Goal: Information Seeking & Learning: Learn about a topic

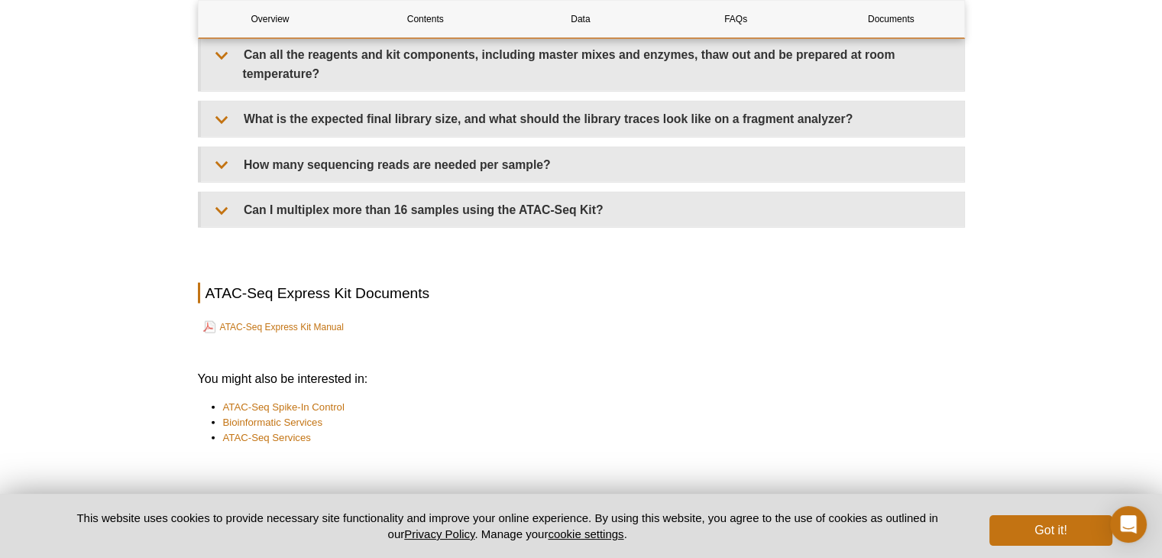
scroll to position [3754, 0]
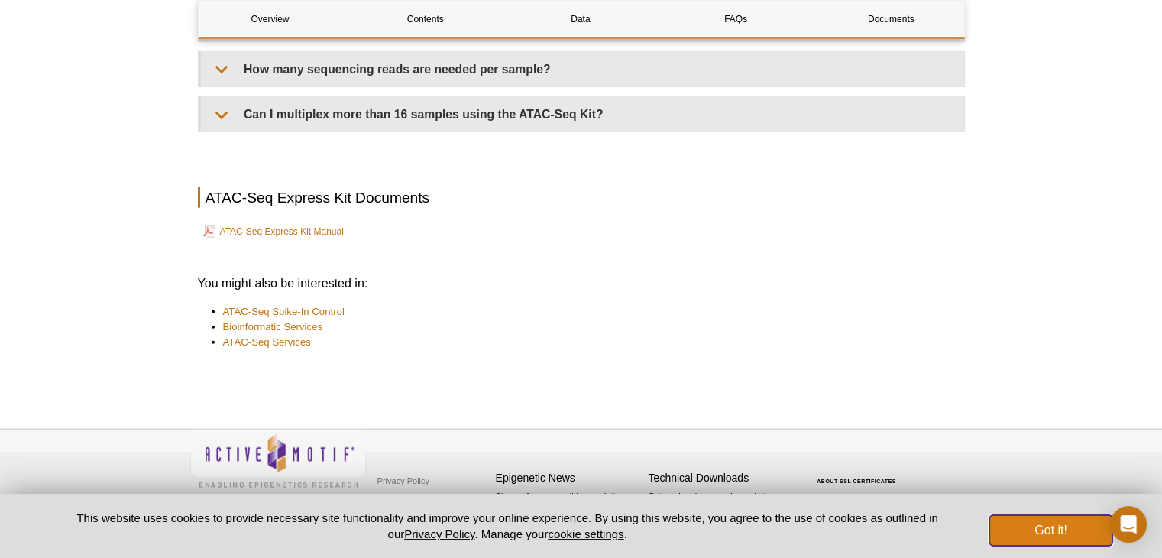
click at [1057, 534] on button "Got it!" at bounding box center [1051, 530] width 122 height 31
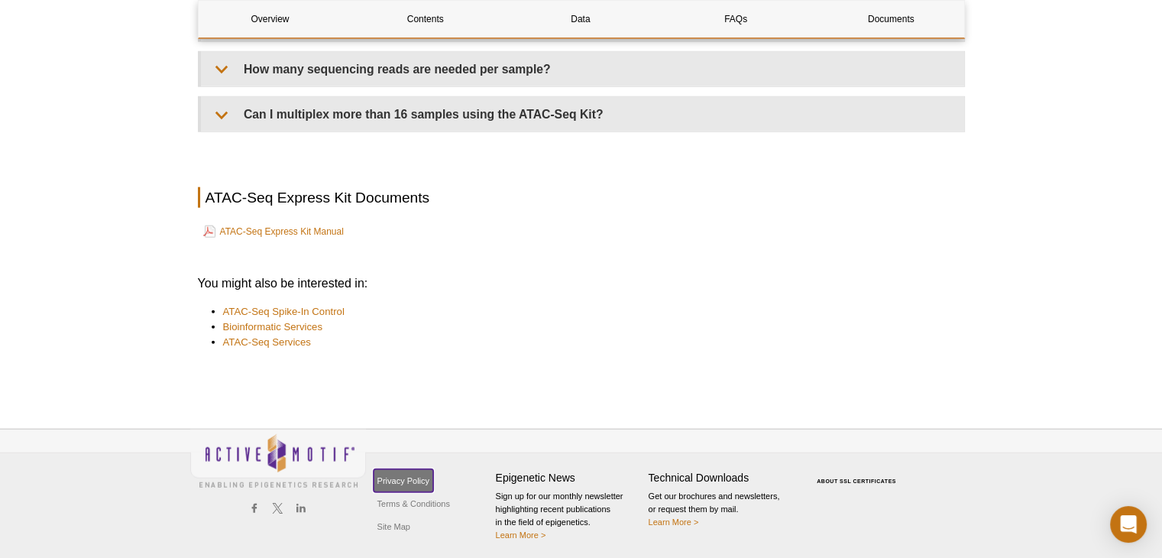
click at [394, 473] on link "Privacy Policy" at bounding box center [404, 480] width 60 height 23
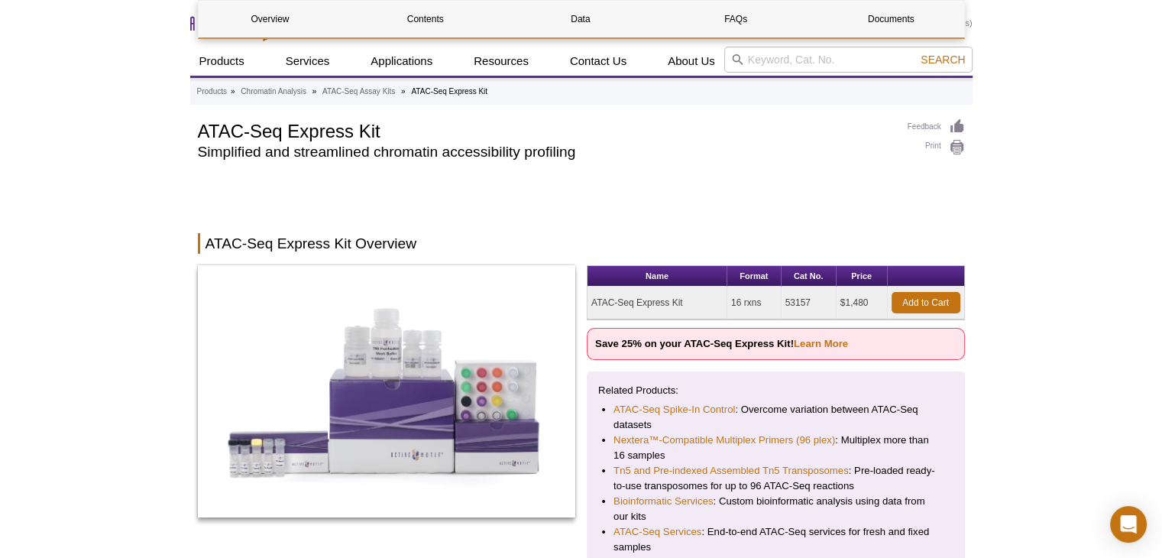
scroll to position [2910, 0]
